Goal: Find specific page/section

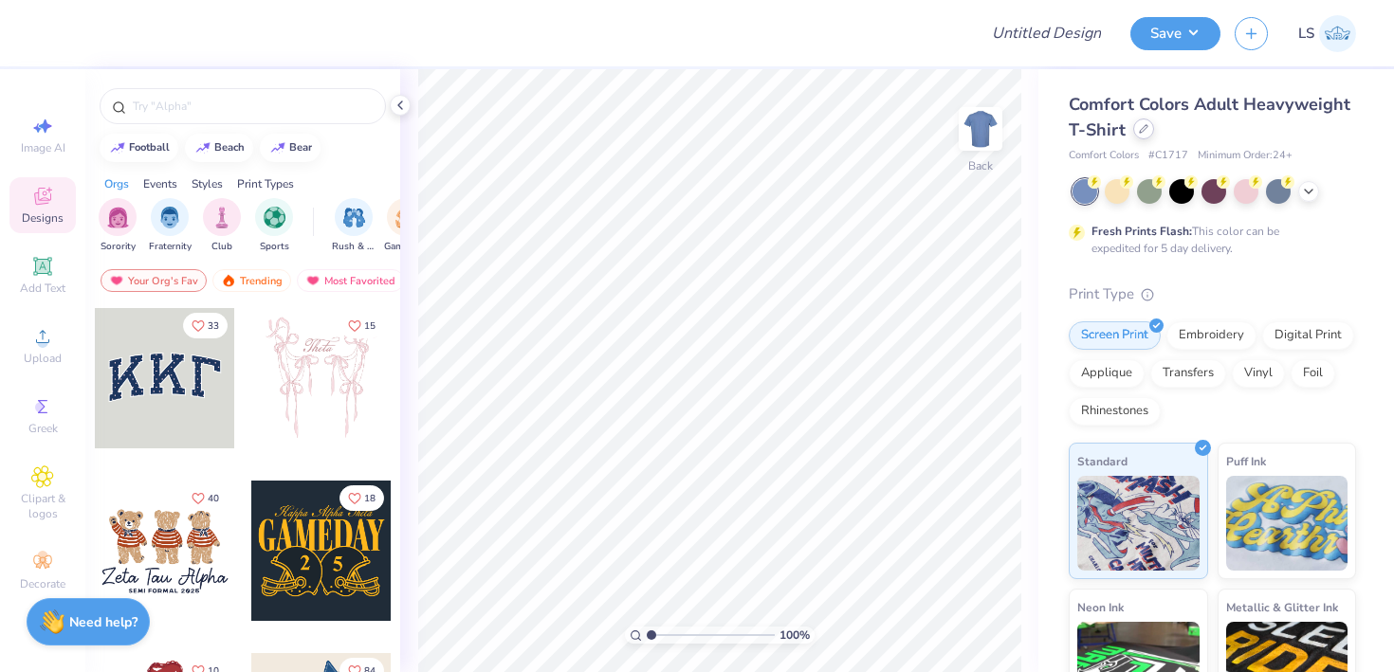
click at [1144, 131] on icon at bounding box center [1143, 128] width 9 height 9
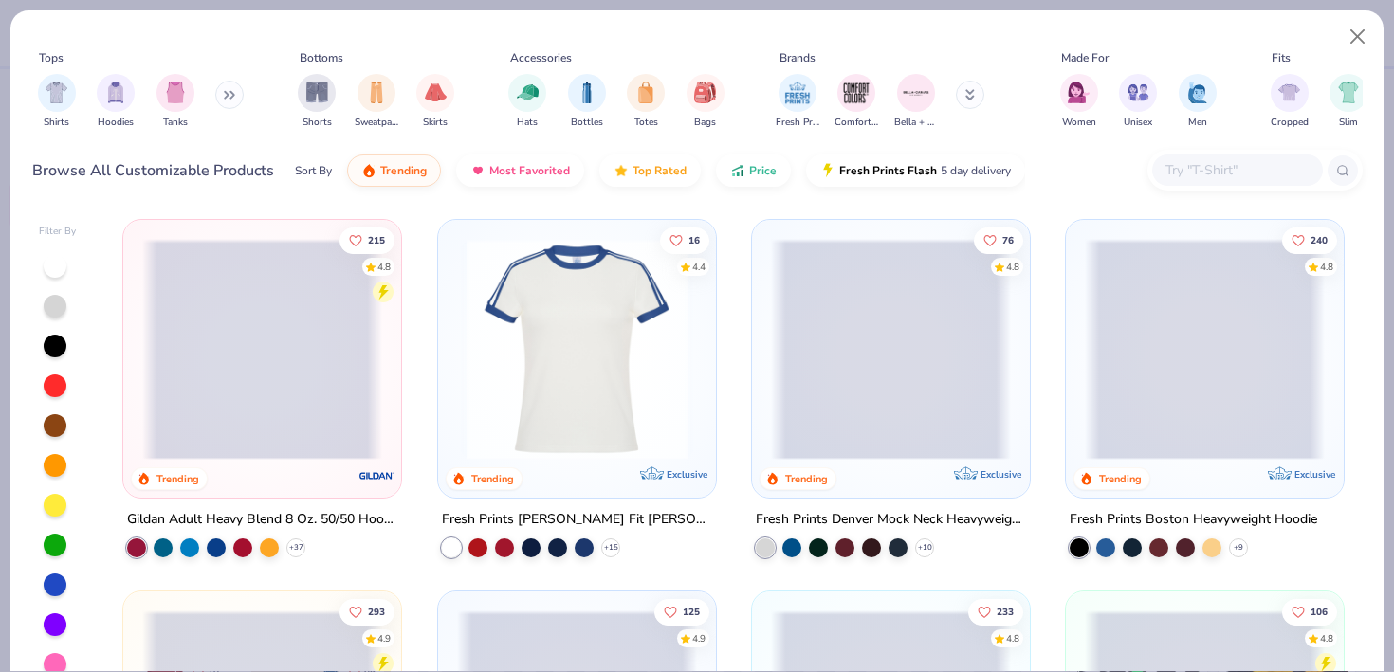
click at [1205, 171] on input "text" at bounding box center [1236, 170] width 146 height 22
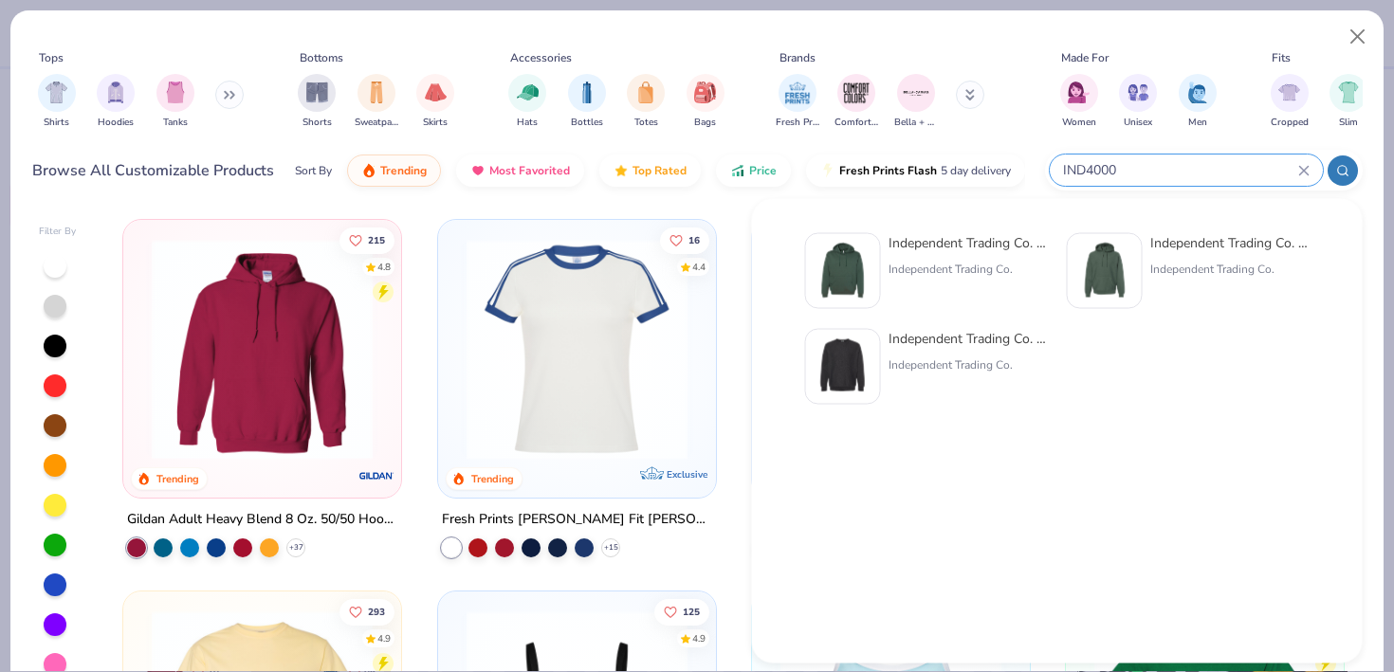
type input "IND4000"
click at [922, 242] on div "Independent Trading Co. Hooded Sweatshirt" at bounding box center [967, 243] width 159 height 20
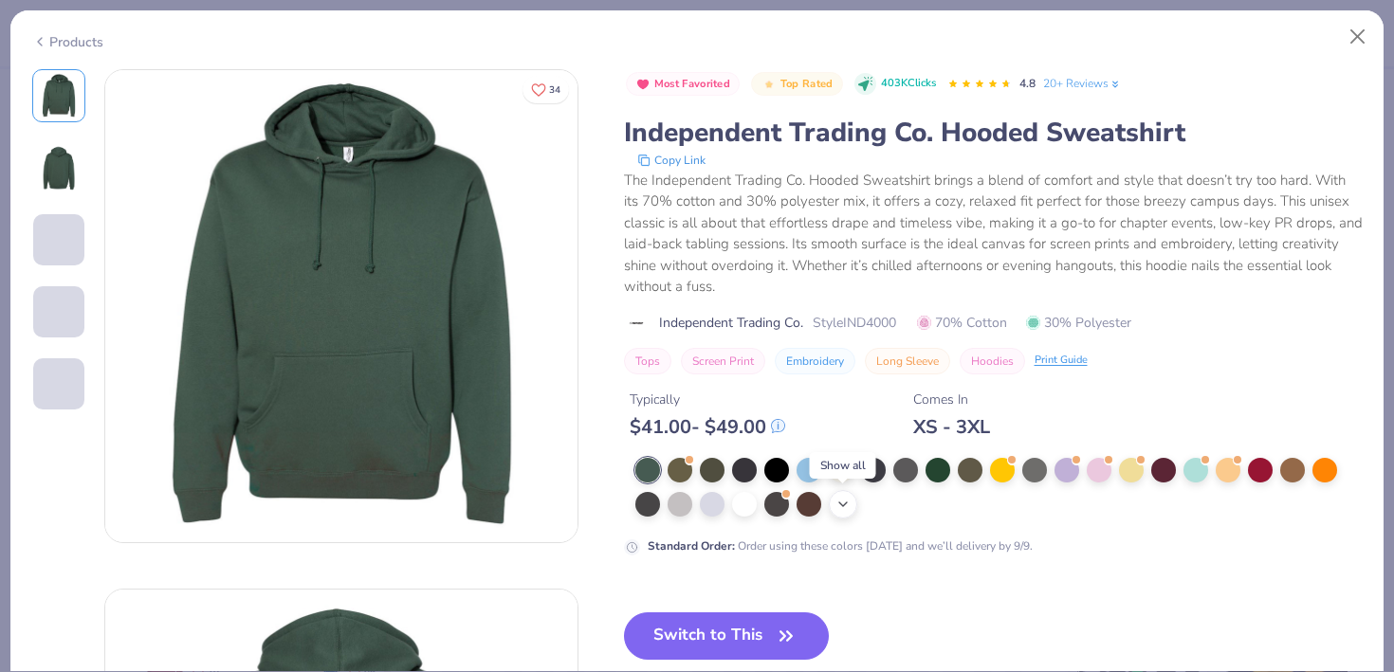
click at [843, 500] on icon at bounding box center [842, 504] width 15 height 15
